Goal: Task Accomplishment & Management: Manage account settings

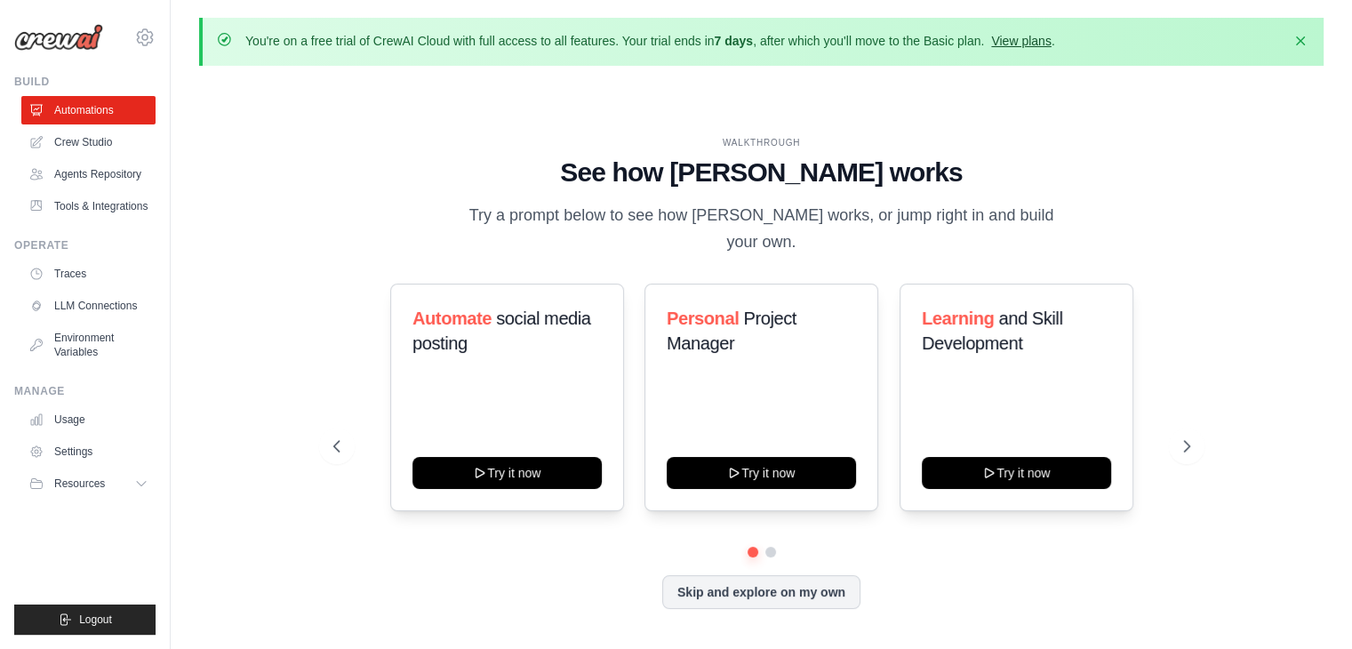
click at [991, 48] on link "View plans" at bounding box center [1021, 41] width 60 height 14
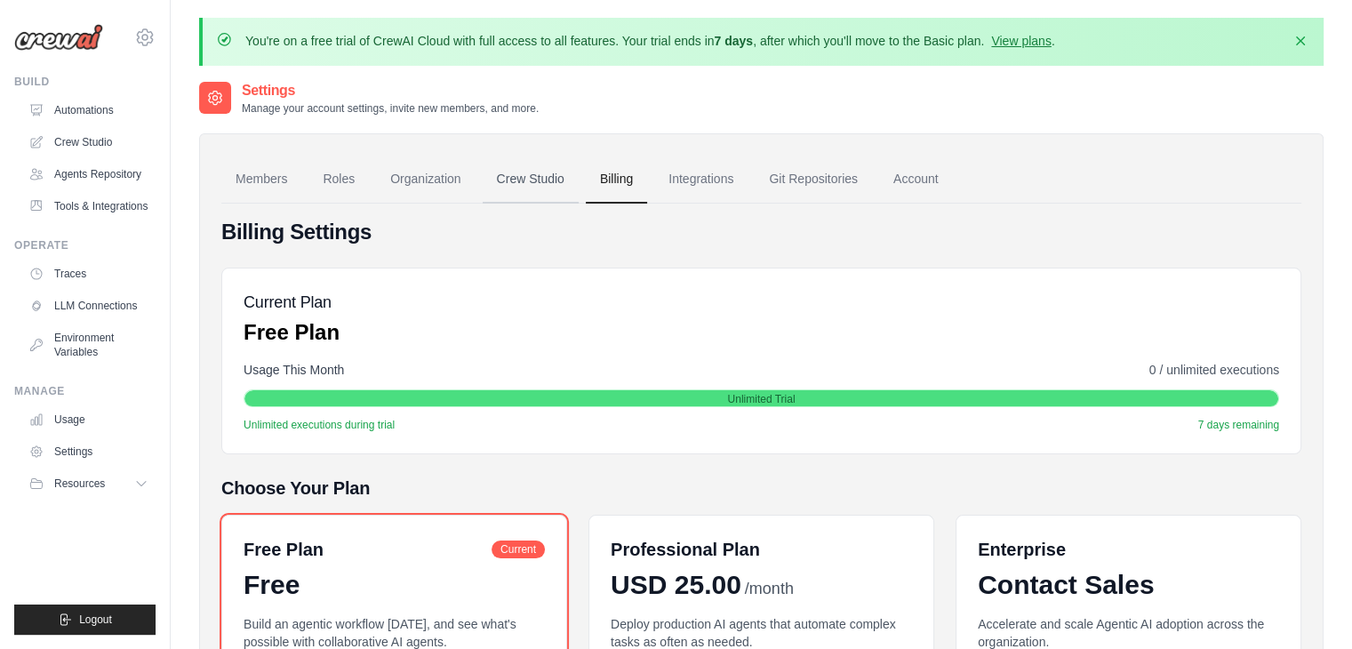
click at [578, 203] on link "Crew Studio" at bounding box center [531, 180] width 96 height 48
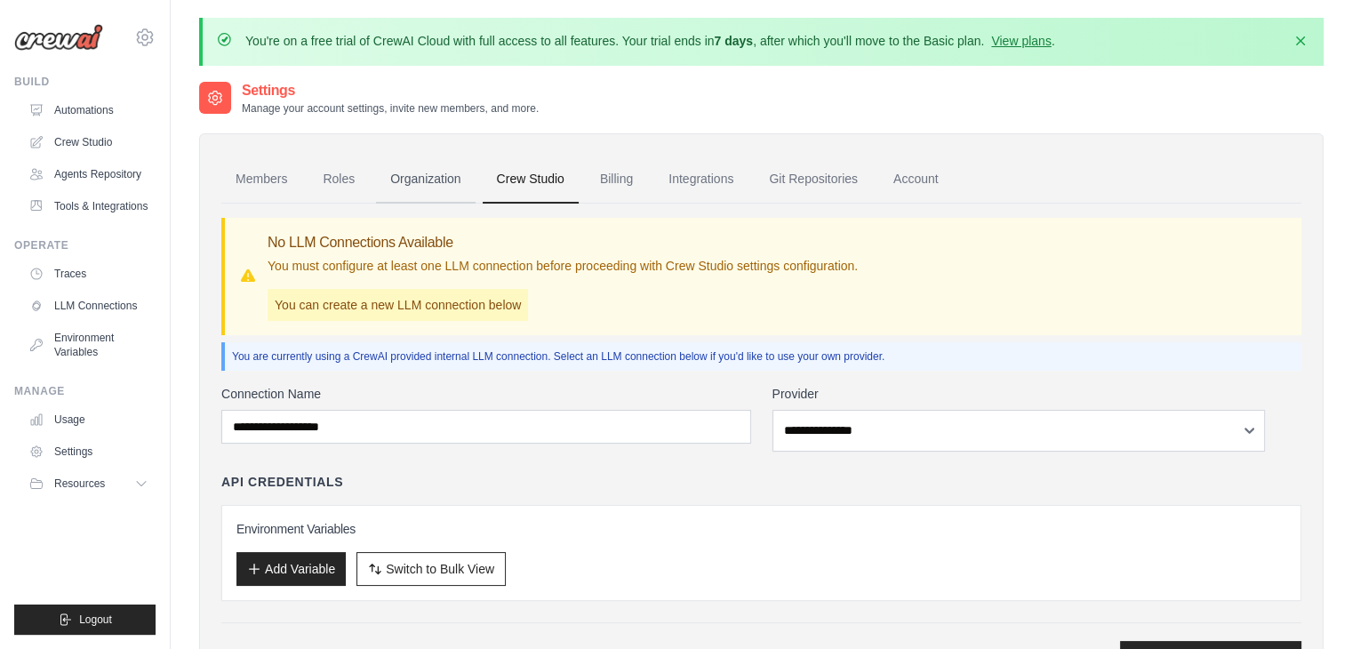
click at [475, 203] on link "Organization" at bounding box center [425, 180] width 99 height 48
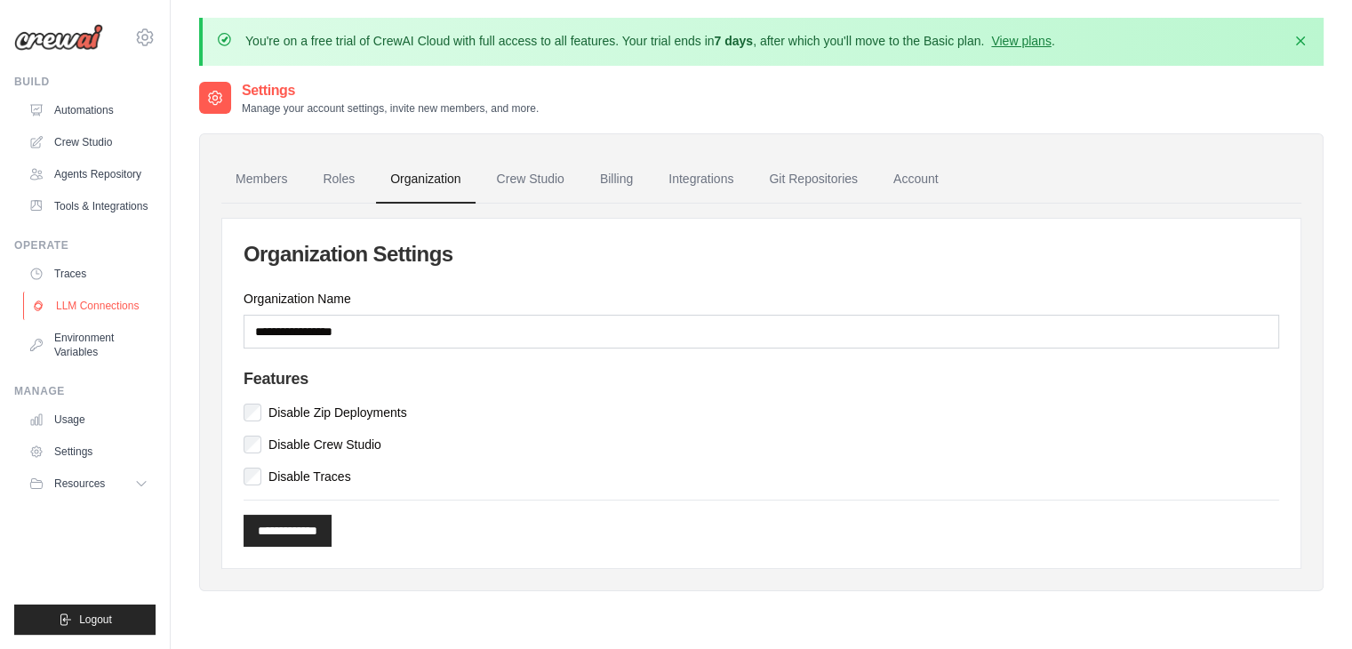
scroll to position [85, 0]
click at [106, 466] on link "Settings" at bounding box center [90, 451] width 134 height 28
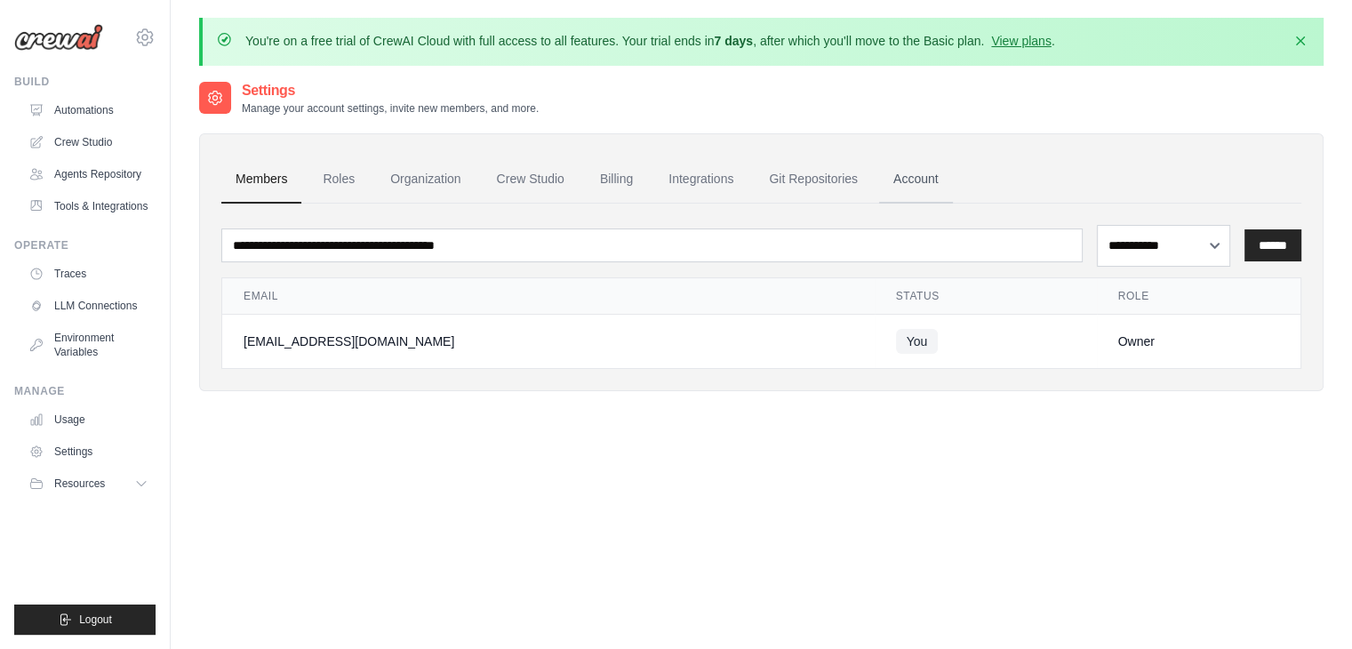
click at [953, 203] on link "Account" at bounding box center [916, 180] width 74 height 48
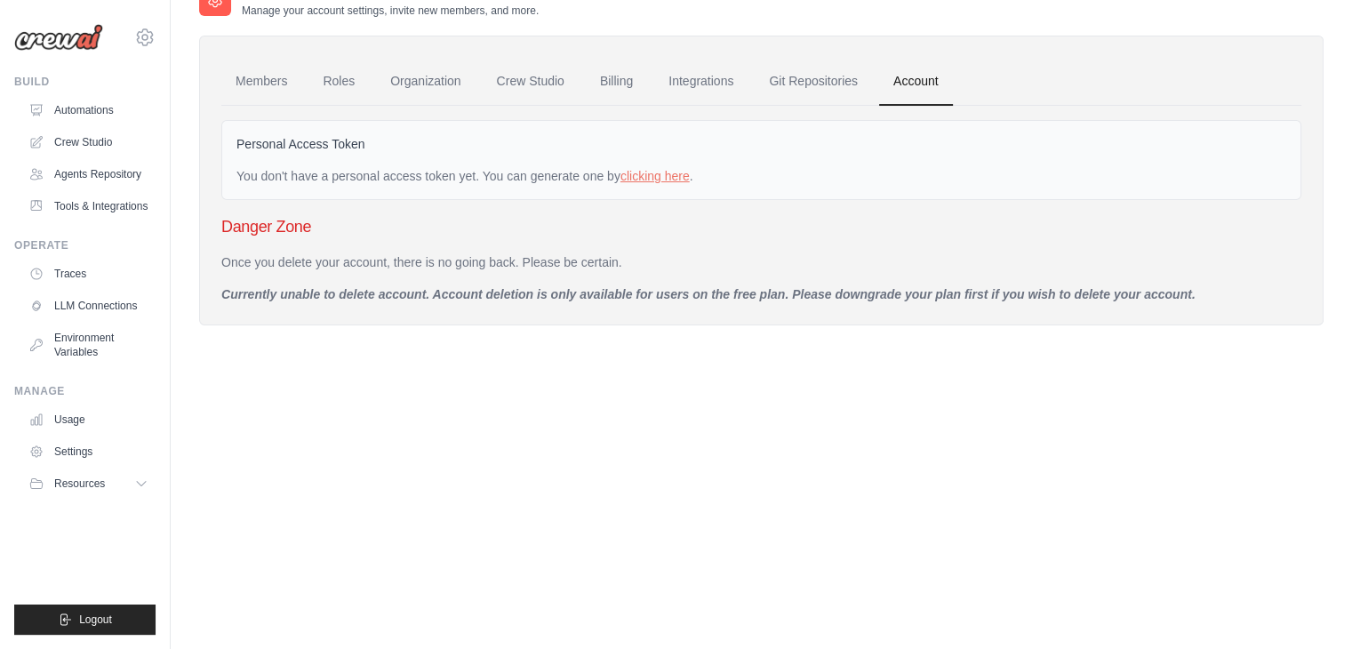
scroll to position [142, 0]
click at [690, 183] on link "clicking here" at bounding box center [654, 176] width 69 height 14
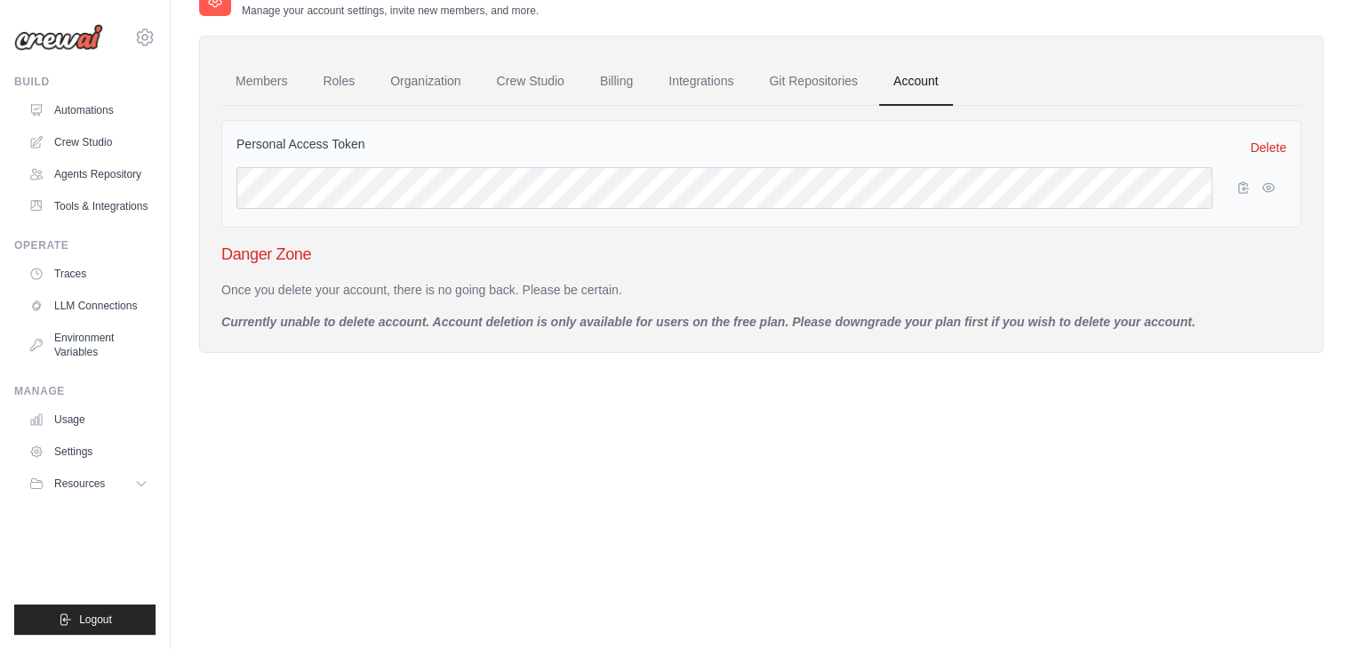
scroll to position [128, 0]
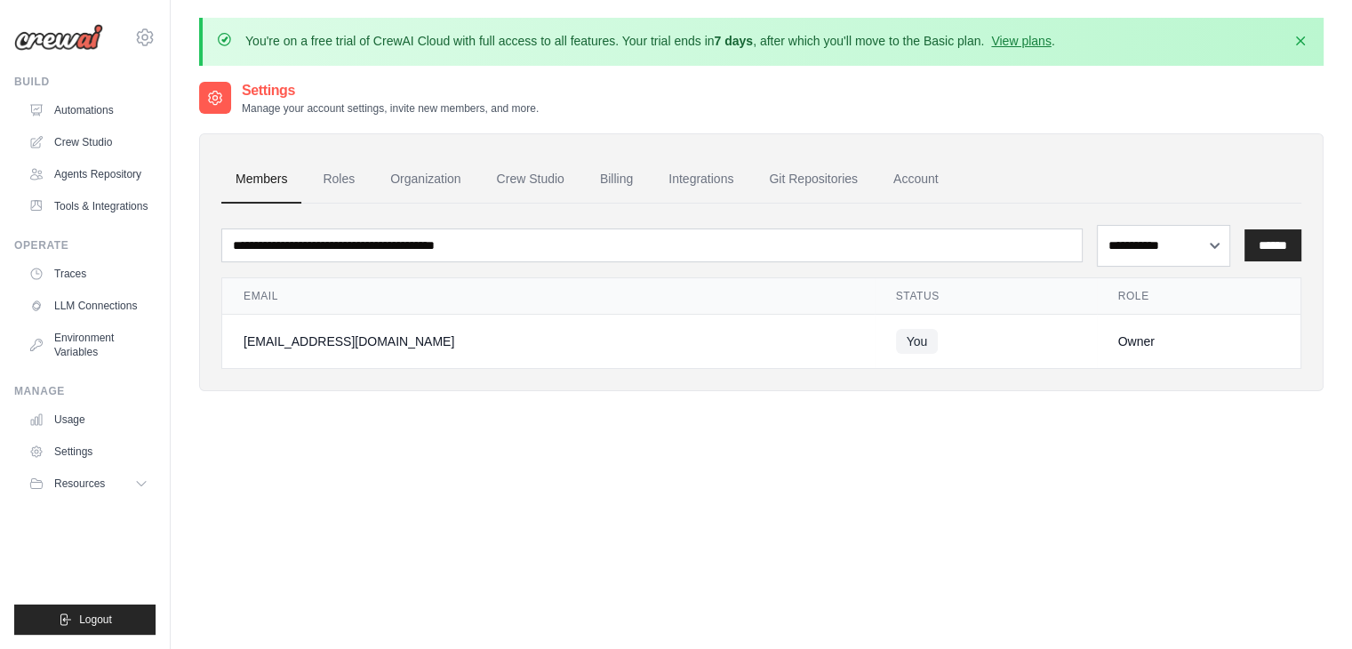
click at [896, 354] on span "You" at bounding box center [917, 341] width 43 height 25
click at [1128, 350] on div "Owner" at bounding box center [1199, 341] width 162 height 18
click at [395, 368] on td "[EMAIL_ADDRESS][DOMAIN_NAME]" at bounding box center [548, 341] width 652 height 54
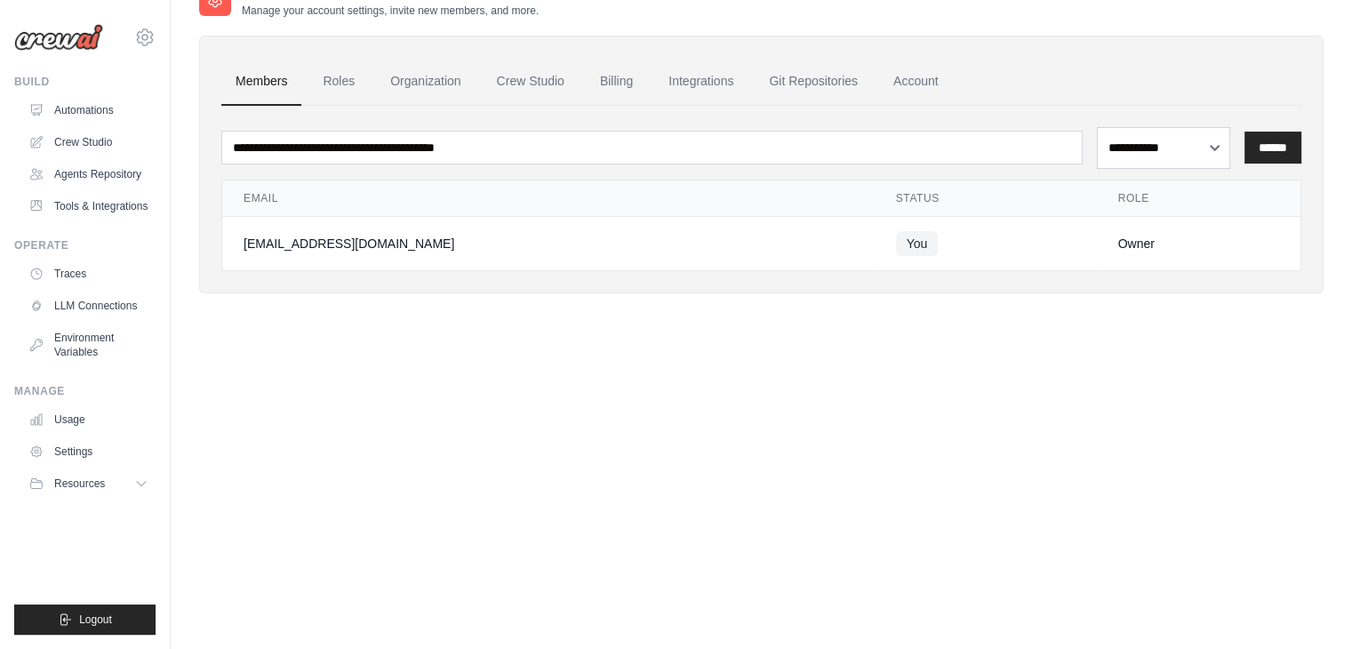
scroll to position [142, 0]
click at [139, 498] on button "Resources" at bounding box center [90, 483] width 134 height 28
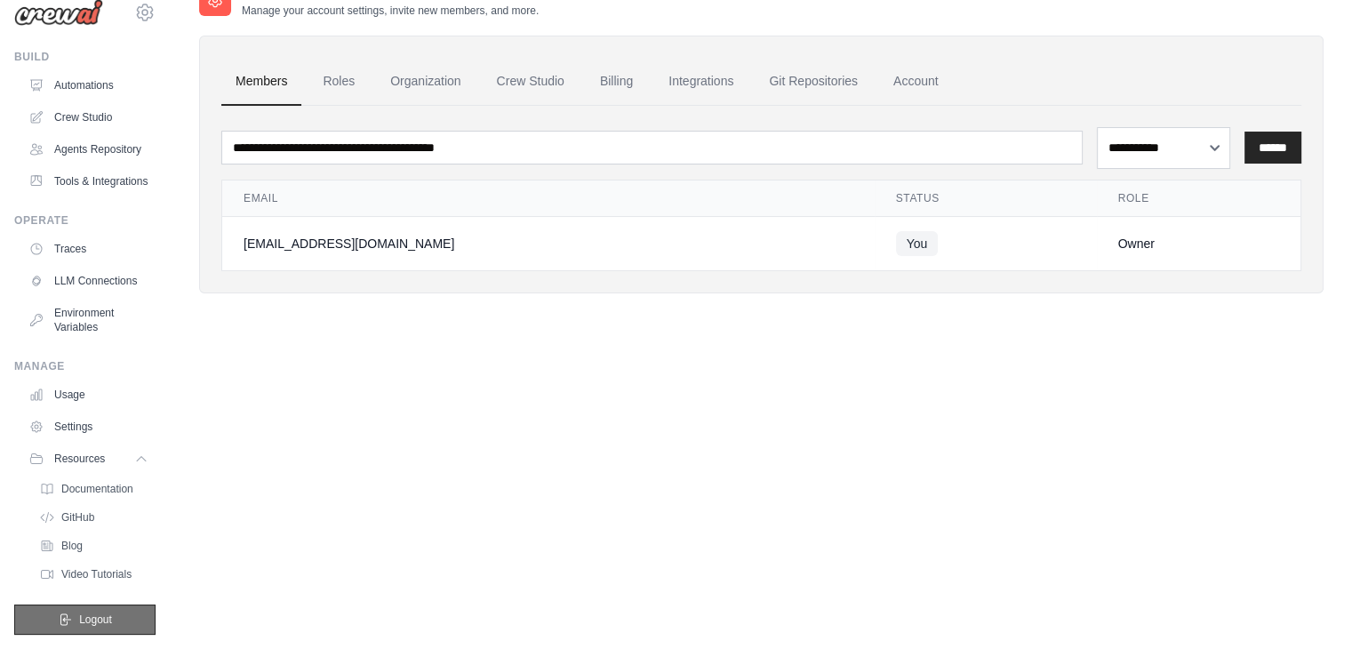
scroll to position [227, 0]
click at [121, 412] on link "Settings" at bounding box center [90, 426] width 134 height 28
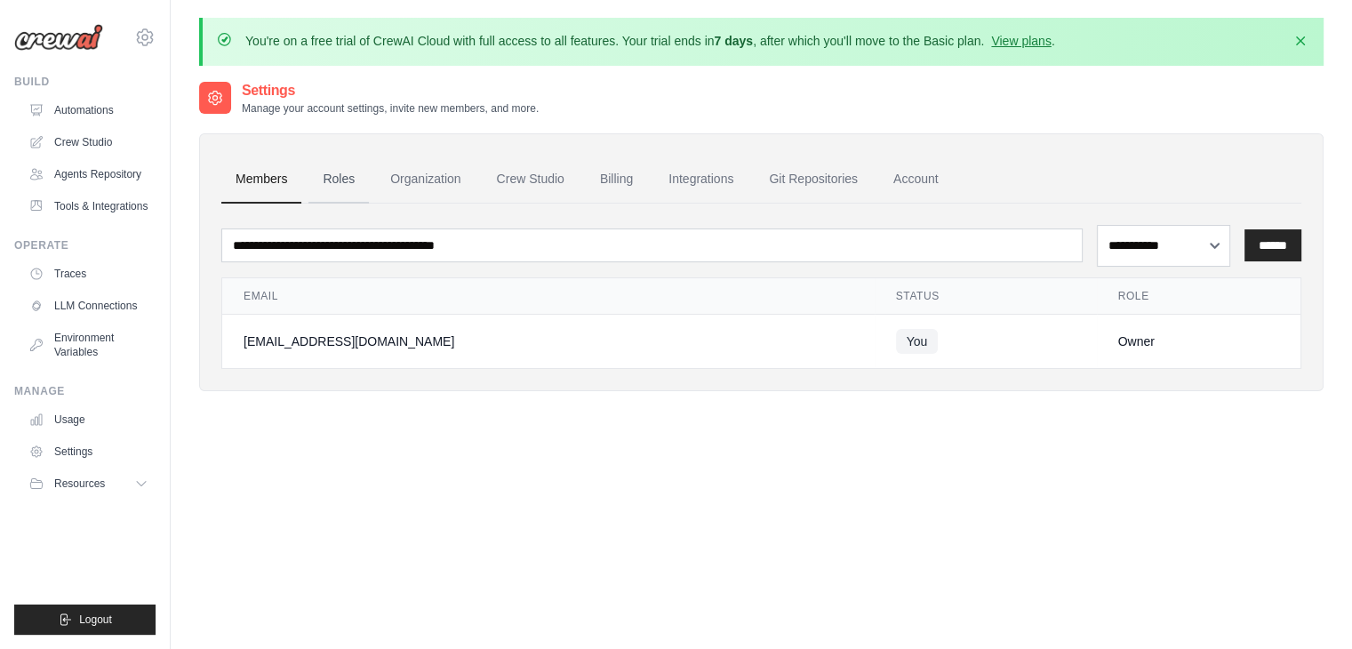
click at [369, 203] on link "Roles" at bounding box center [338, 180] width 60 height 48
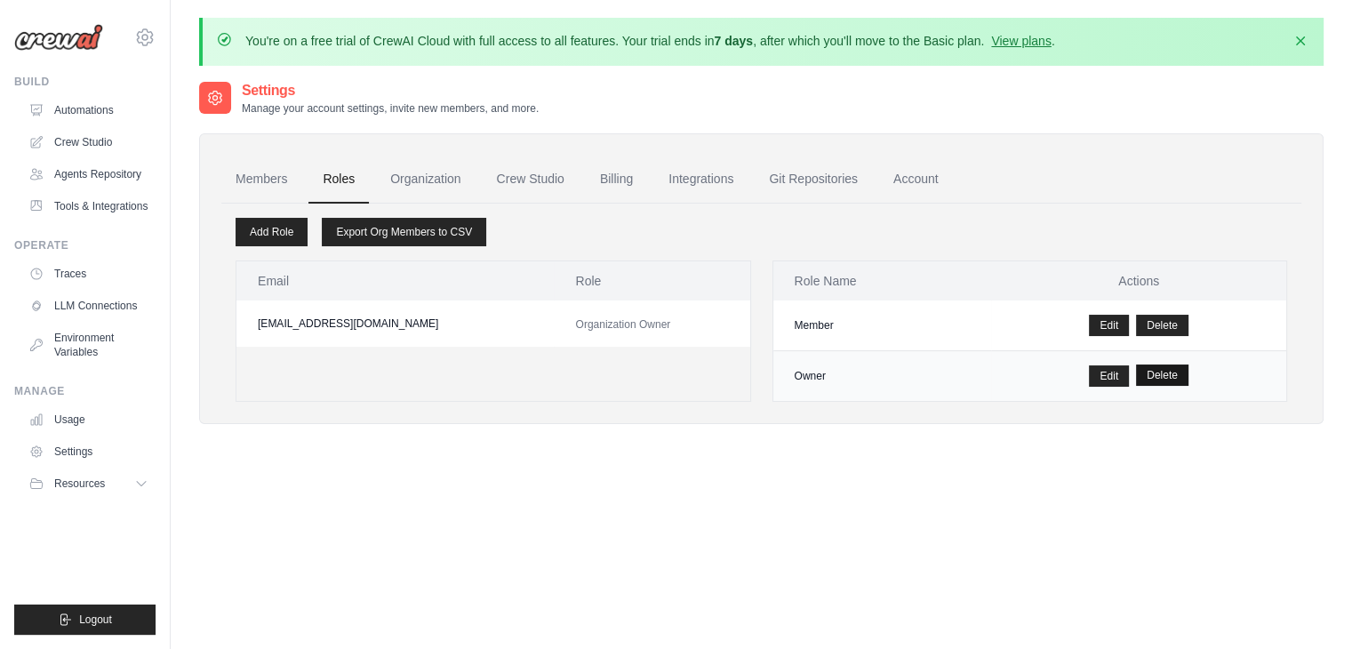
click at [1188, 386] on button "Delete" at bounding box center [1162, 374] width 52 height 21
click at [475, 203] on link "Organization" at bounding box center [425, 180] width 99 height 48
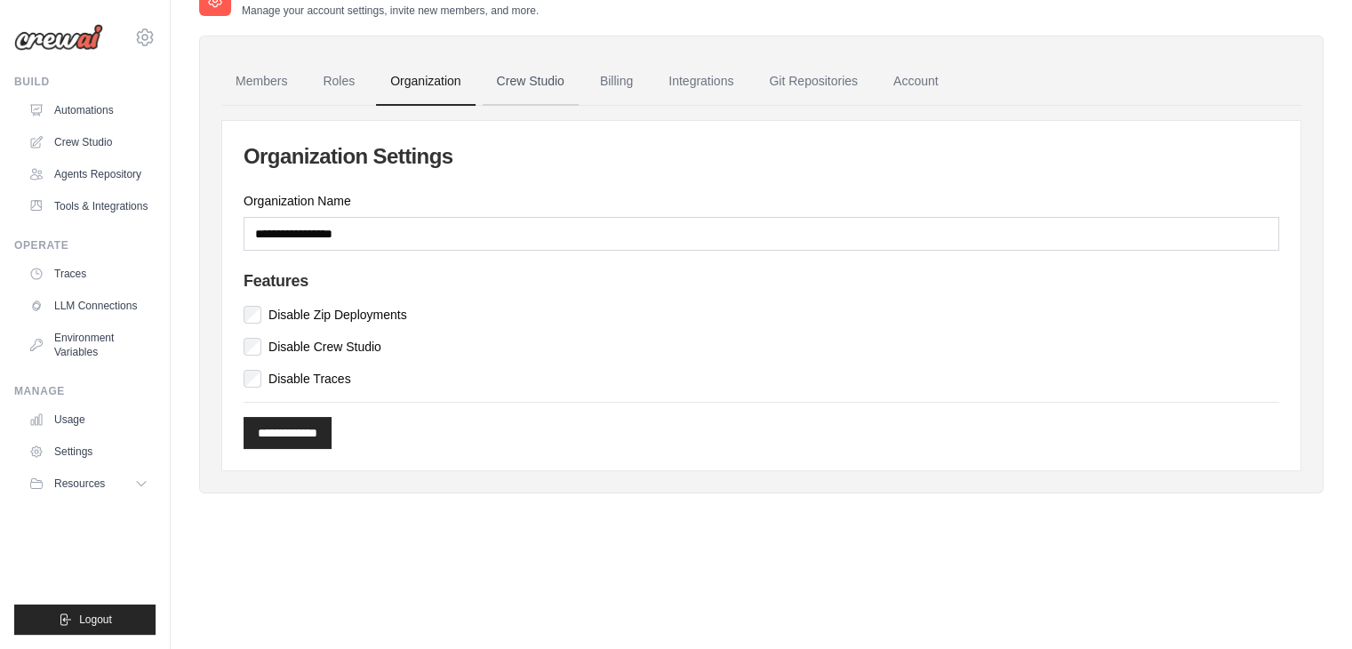
scroll to position [164, 0]
click at [578, 89] on link "Crew Studio" at bounding box center [531, 82] width 96 height 48
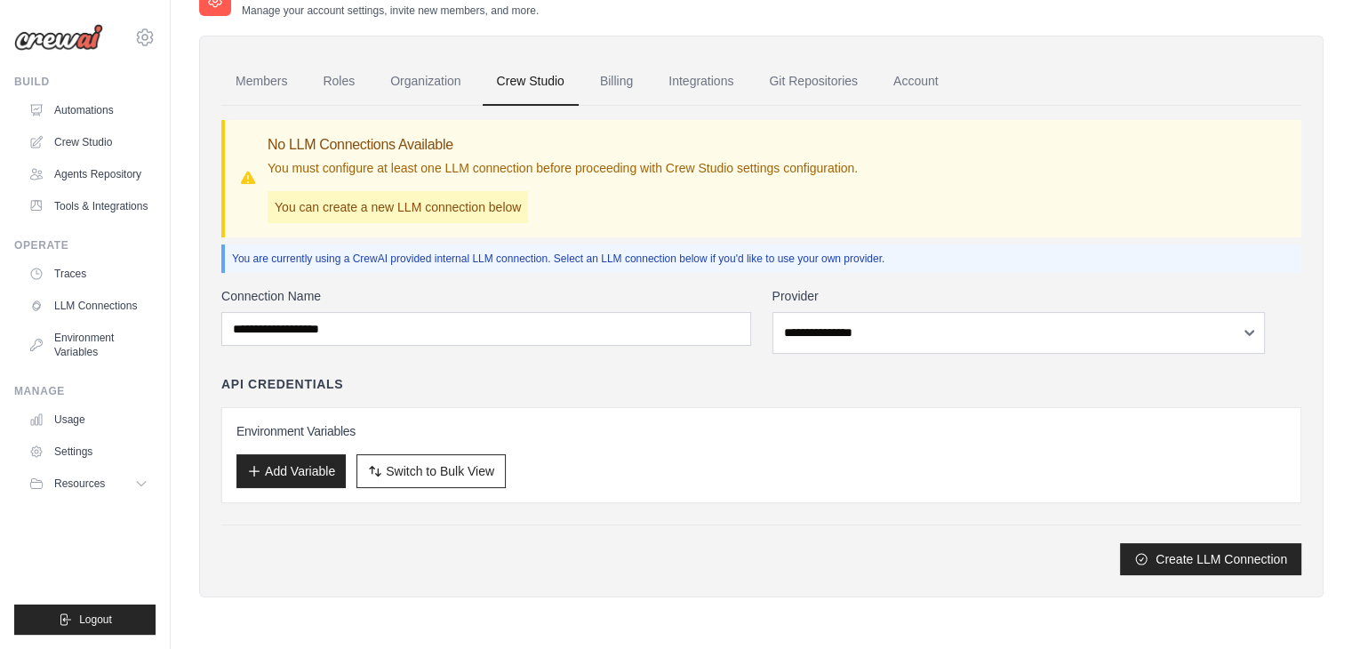
scroll to position [17, 0]
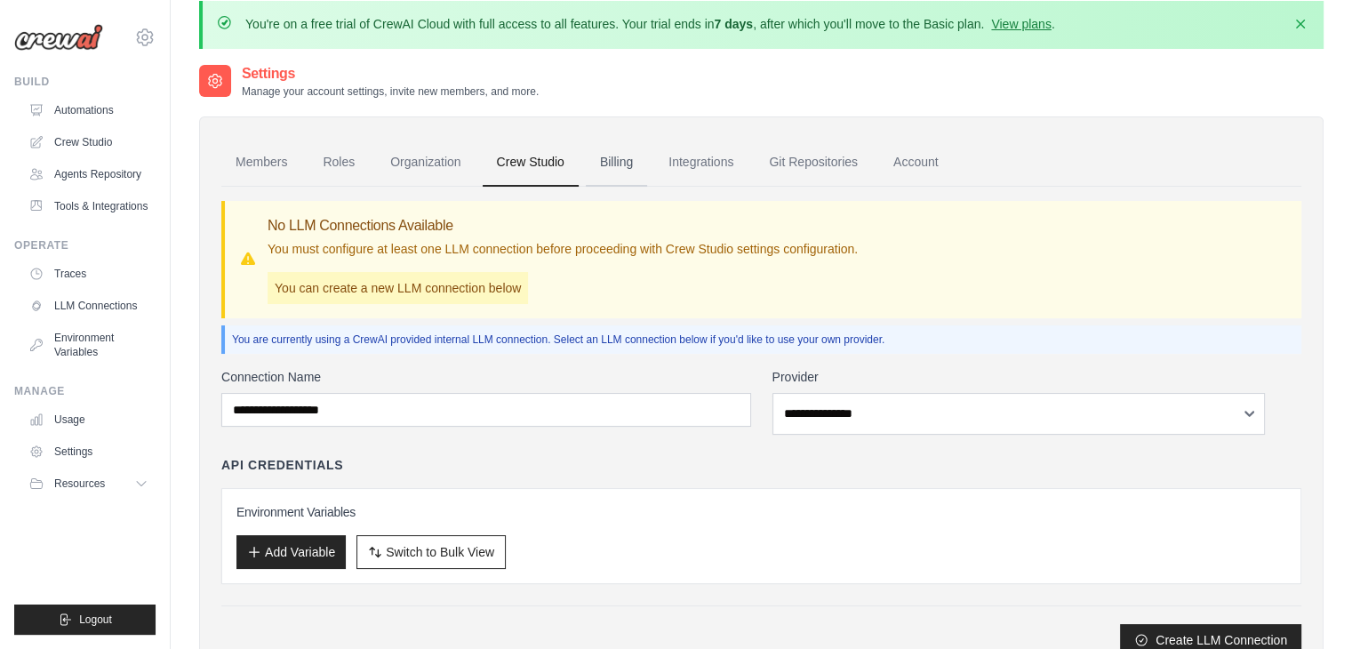
click at [647, 187] on link "Billing" at bounding box center [616, 163] width 61 height 48
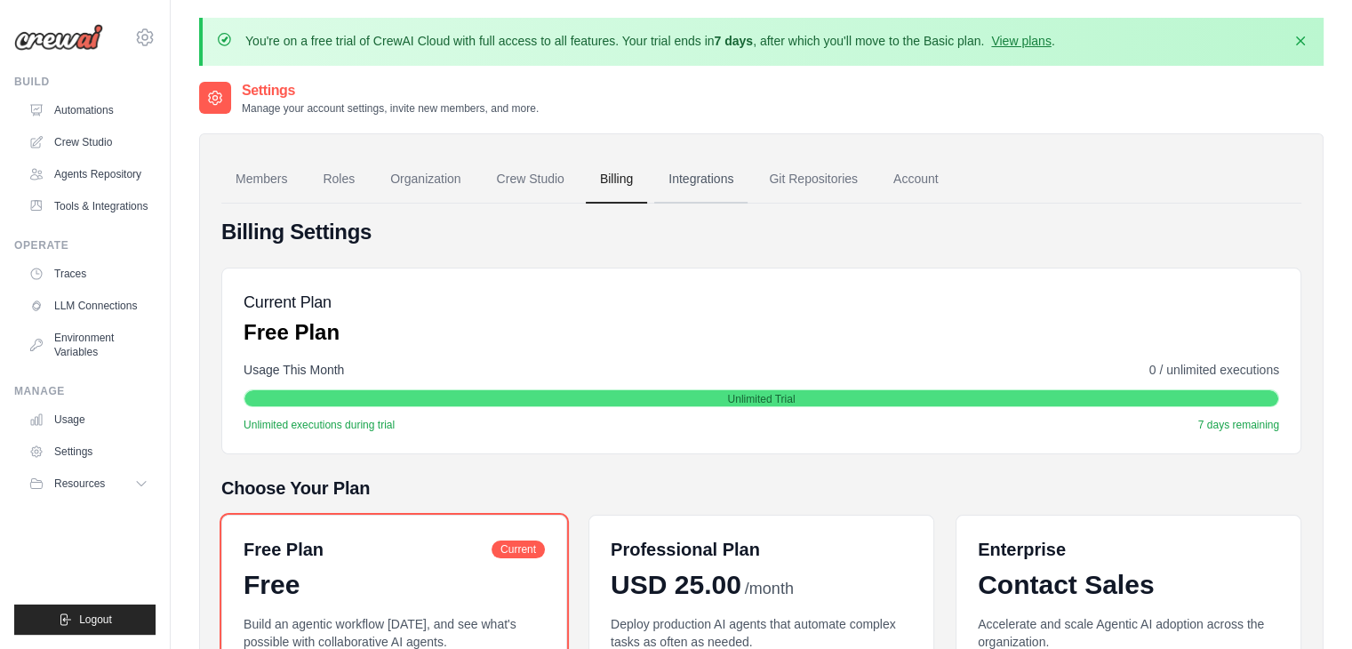
click at [747, 203] on link "Integrations" at bounding box center [700, 180] width 93 height 48
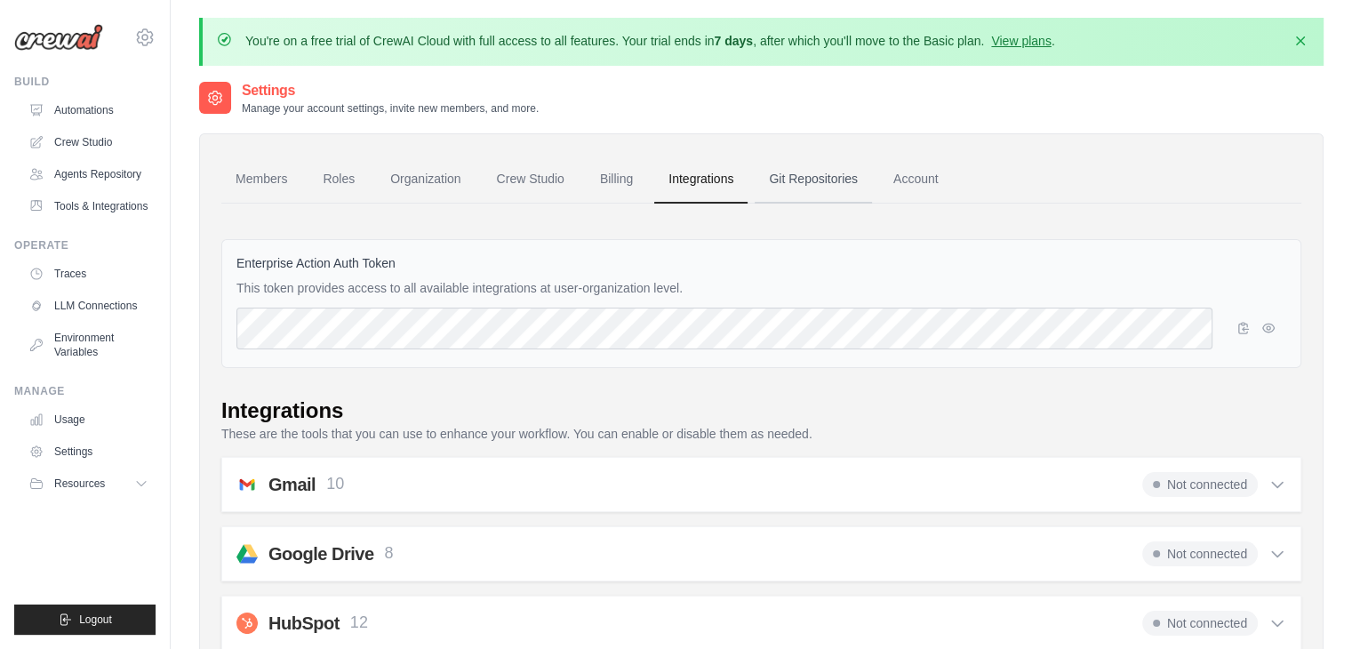
click at [872, 203] on link "Git Repositories" at bounding box center [812, 180] width 117 height 48
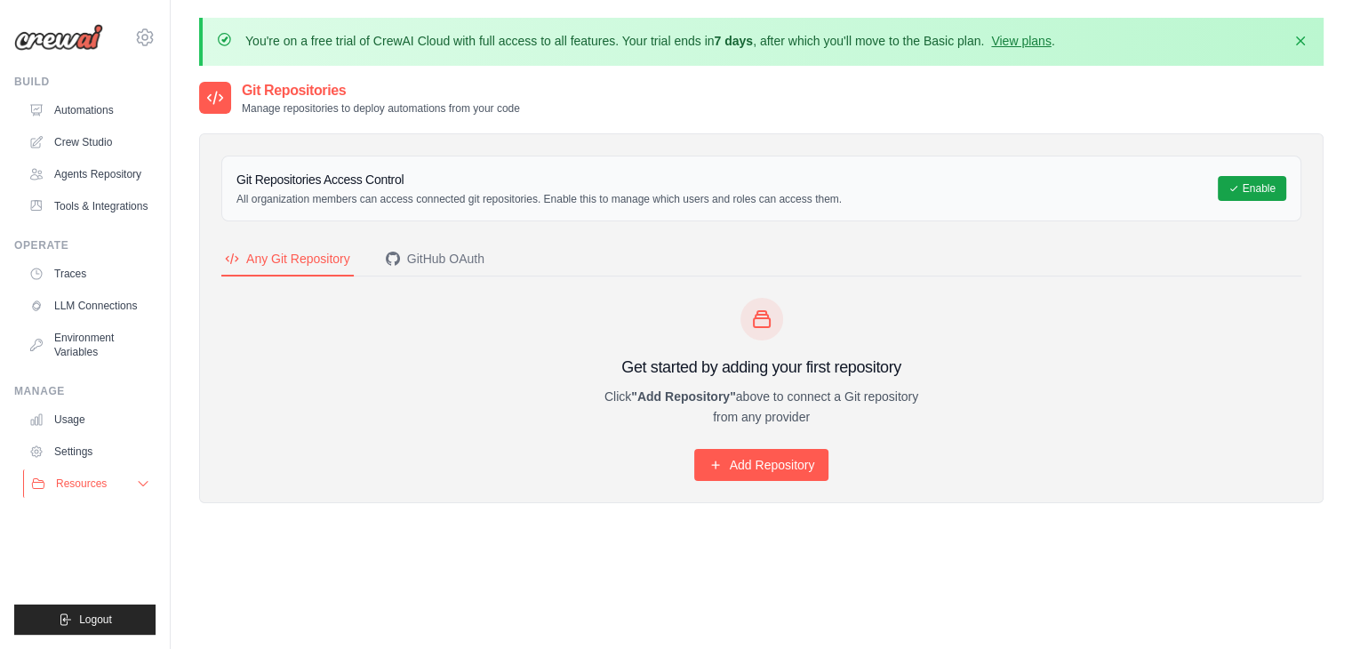
scroll to position [85, 0]
click at [91, 604] on button "Logout" at bounding box center [84, 619] width 141 height 30
